Goal: Task Accomplishment & Management: Manage account settings

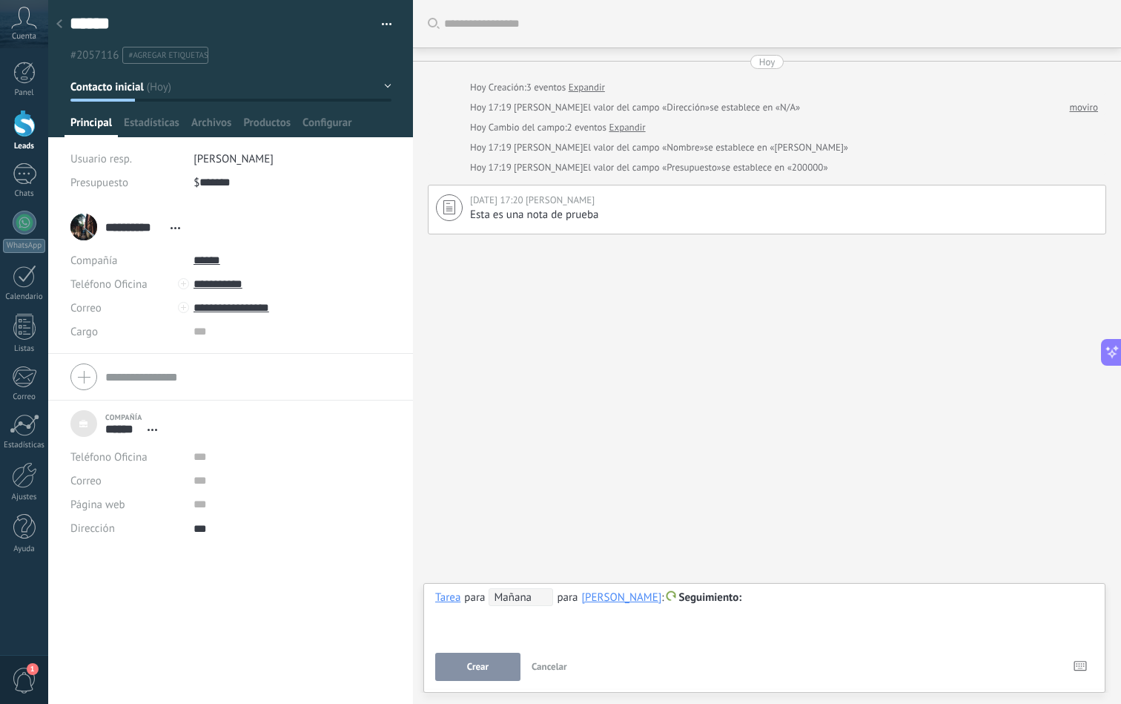
scroll to position [15, 0]
click at [158, 87] on button "Contacto inicial" at bounding box center [230, 86] width 321 height 27
click at [168, 85] on button "Contacto inicial" at bounding box center [230, 86] width 321 height 27
click at [64, 22] on div at bounding box center [59, 24] width 21 height 29
